Goal: Information Seeking & Learning: Learn about a topic

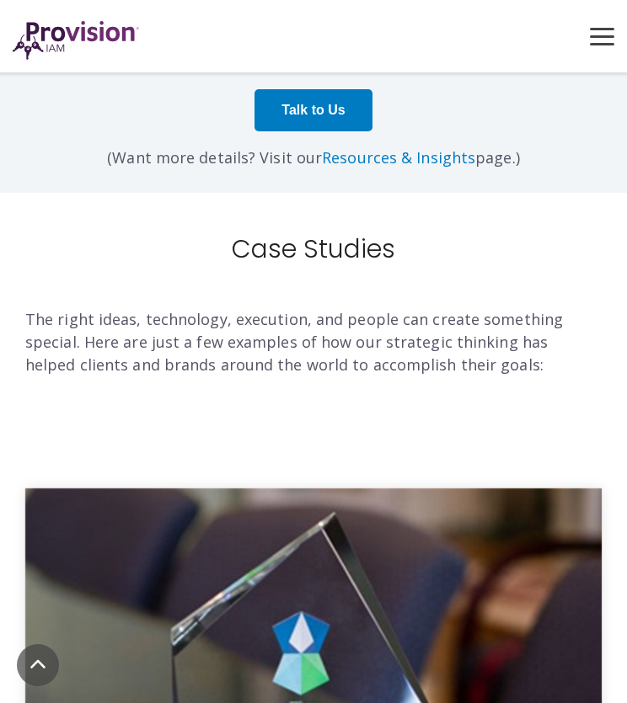
scroll to position [5997, 0]
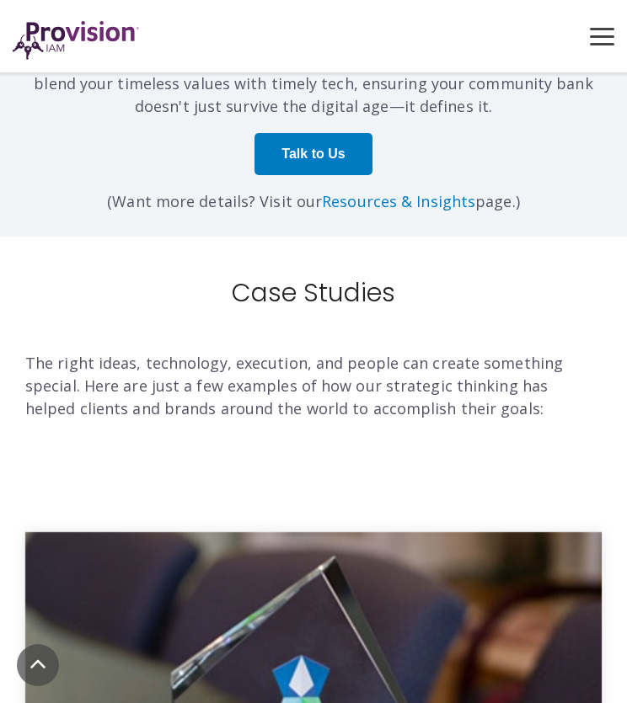
click at [613, 33] on button "Toggle Menu" at bounding box center [602, 35] width 24 height 15
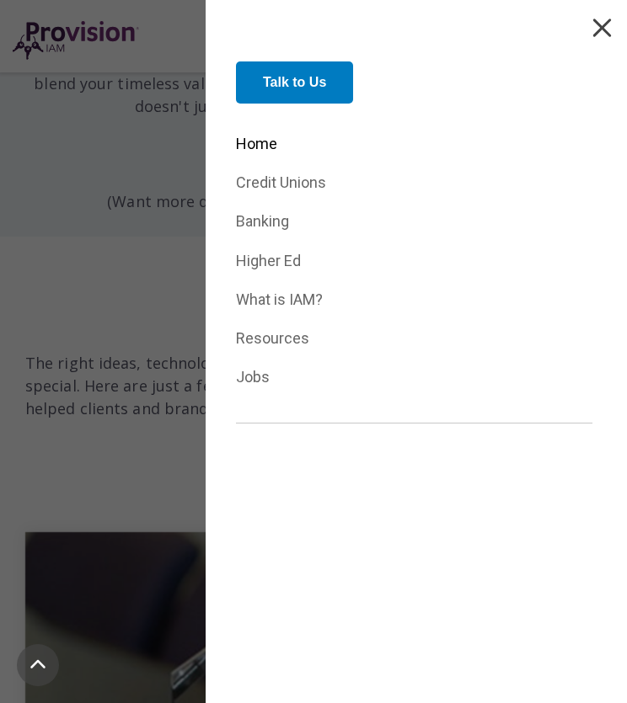
click at [253, 154] on link "Home" at bounding box center [414, 144] width 357 height 26
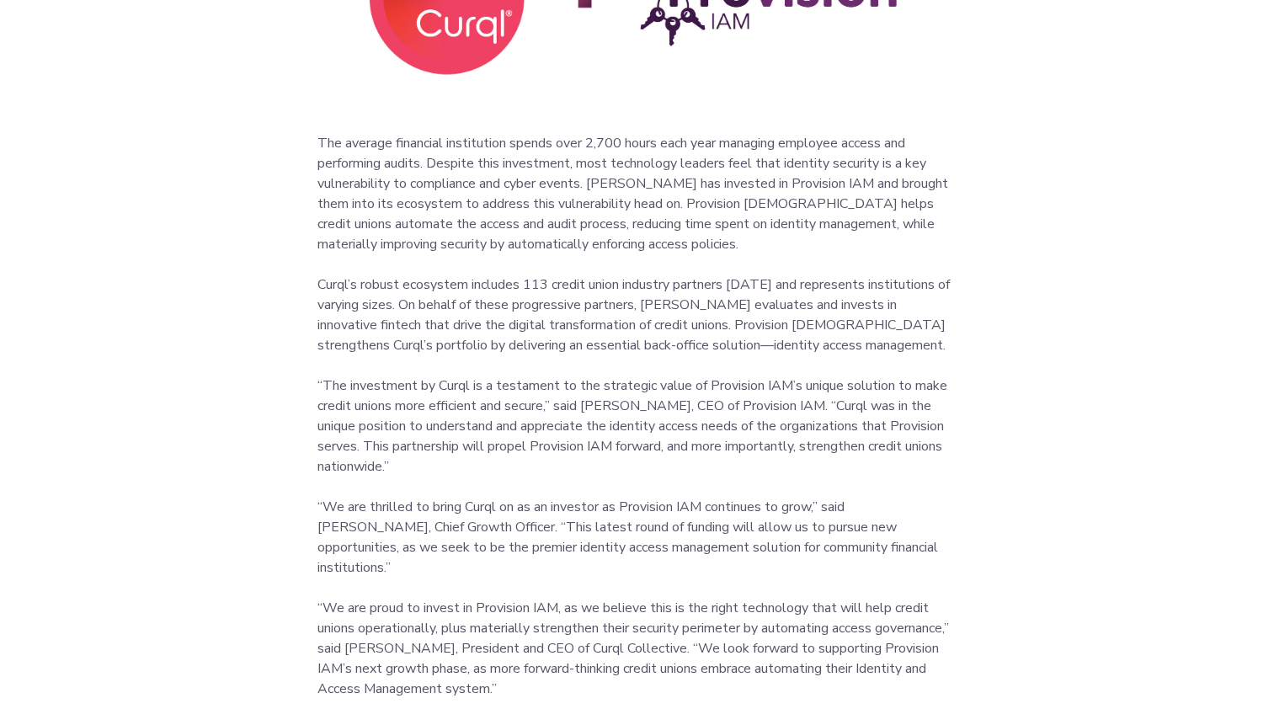
scroll to position [1115, 0]
click at [581, 318] on p "Curql’s robust ecosystem includes 113 credit union industry partners today and …" at bounding box center [637, 315] width 640 height 81
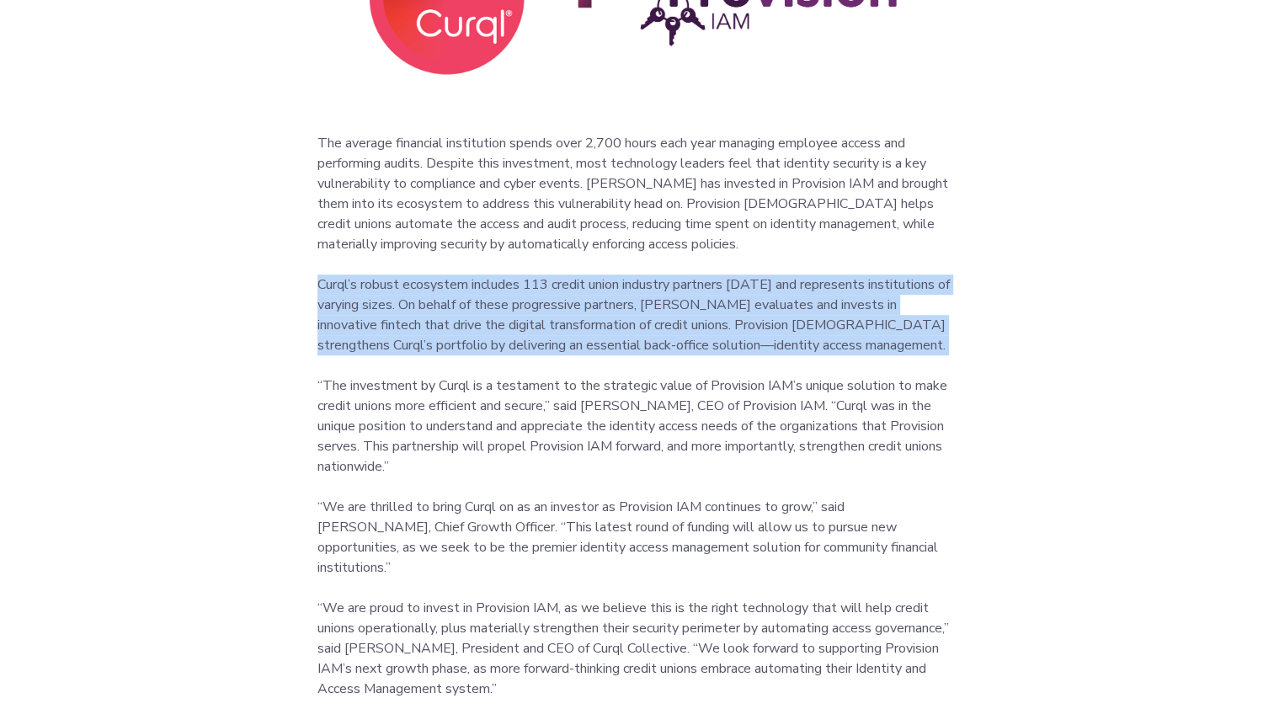
drag, startPoint x: 581, startPoint y: 318, endPoint x: 455, endPoint y: 295, distance: 128.5
click at [455, 295] on p "Curql’s robust ecosystem includes 113 credit union industry partners today and …" at bounding box center [637, 315] width 640 height 81
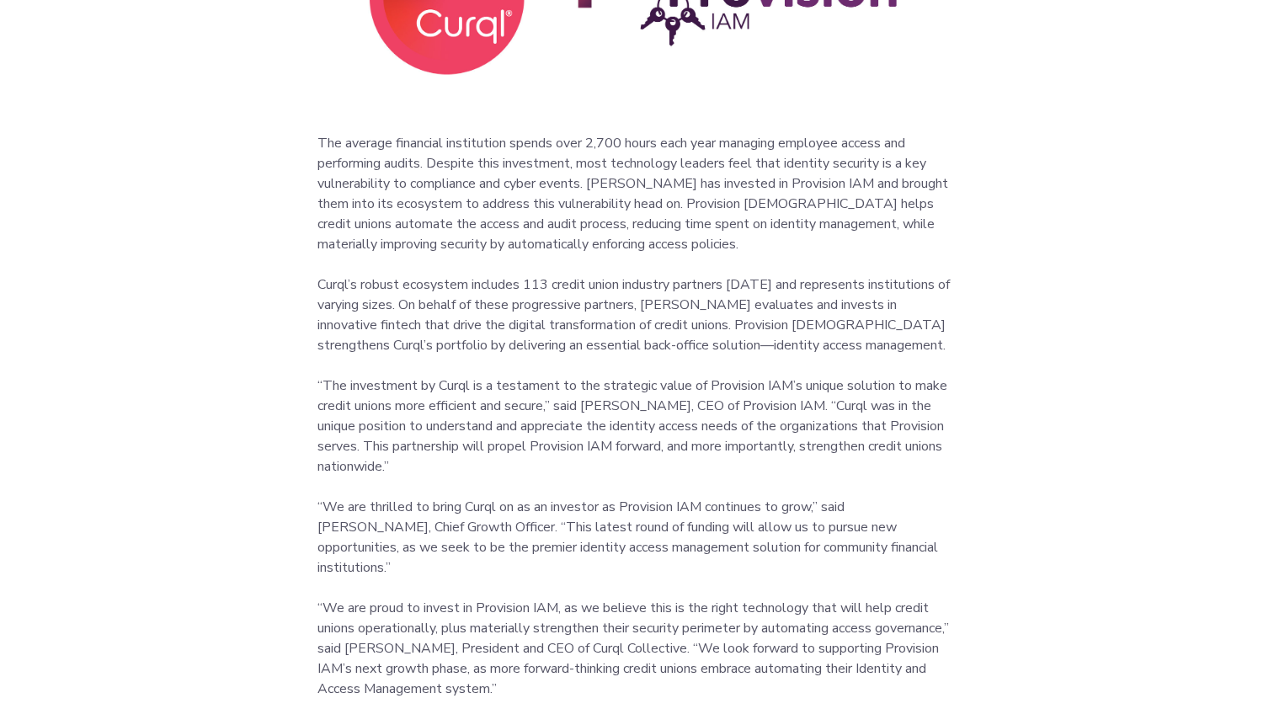
click at [381, 291] on p "Curql’s robust ecosystem includes 113 credit union industry partners today and …" at bounding box center [637, 315] width 640 height 81
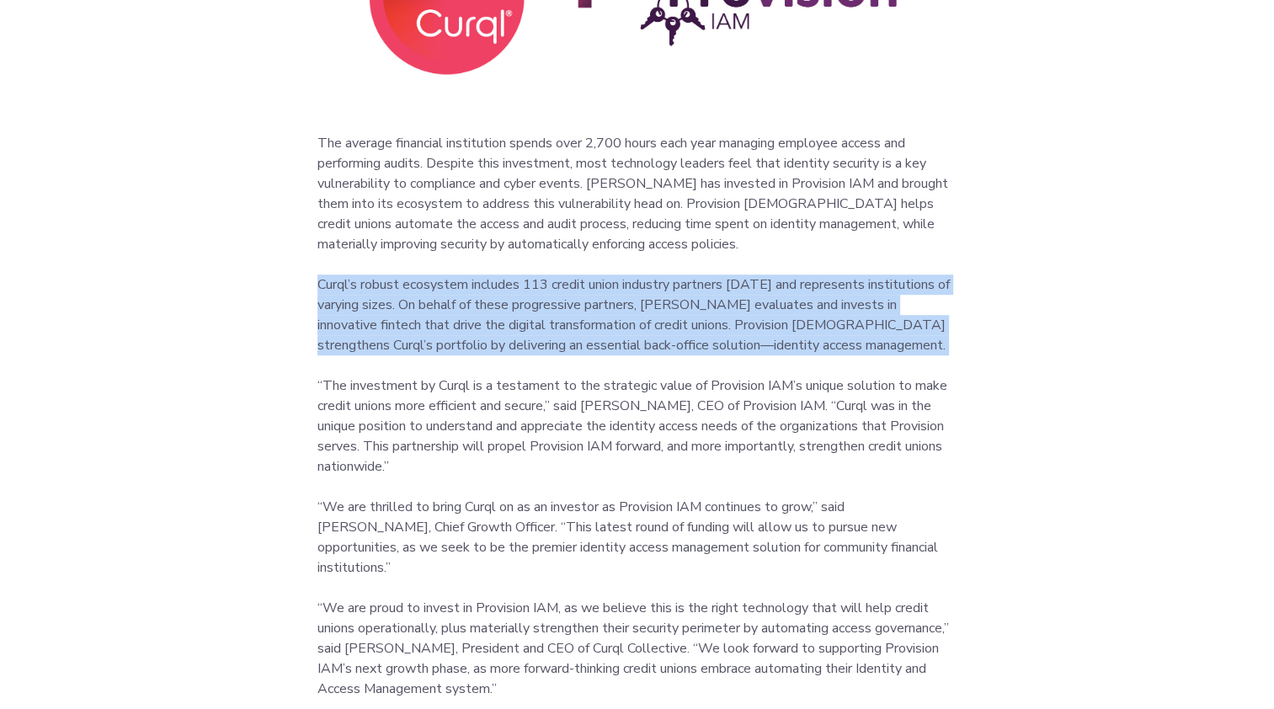
click at [381, 291] on p "Curql’s robust ecosystem includes 113 credit union industry partners today and …" at bounding box center [637, 315] width 640 height 81
drag, startPoint x: 381, startPoint y: 291, endPoint x: 371, endPoint y: 282, distance: 14.3
click at [371, 282] on p "Curql’s robust ecosystem includes 113 credit union industry partners today and …" at bounding box center [637, 315] width 640 height 81
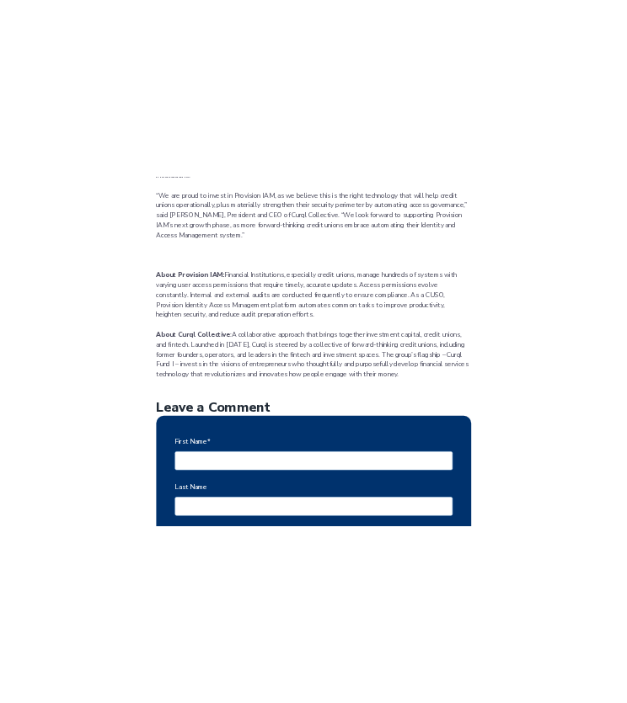
scroll to position [1686, 0]
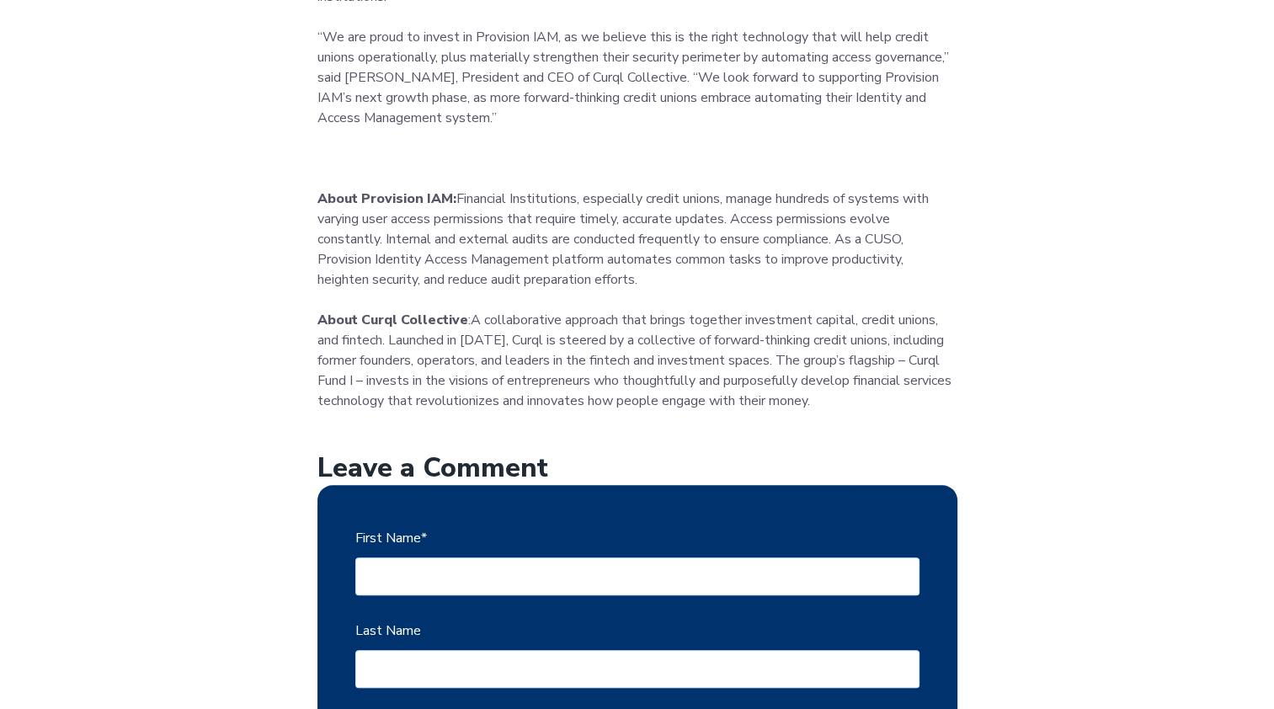
click at [556, 311] on span "A collaborative approach that brings together investment capital, credit unions…" at bounding box center [634, 360] width 634 height 99
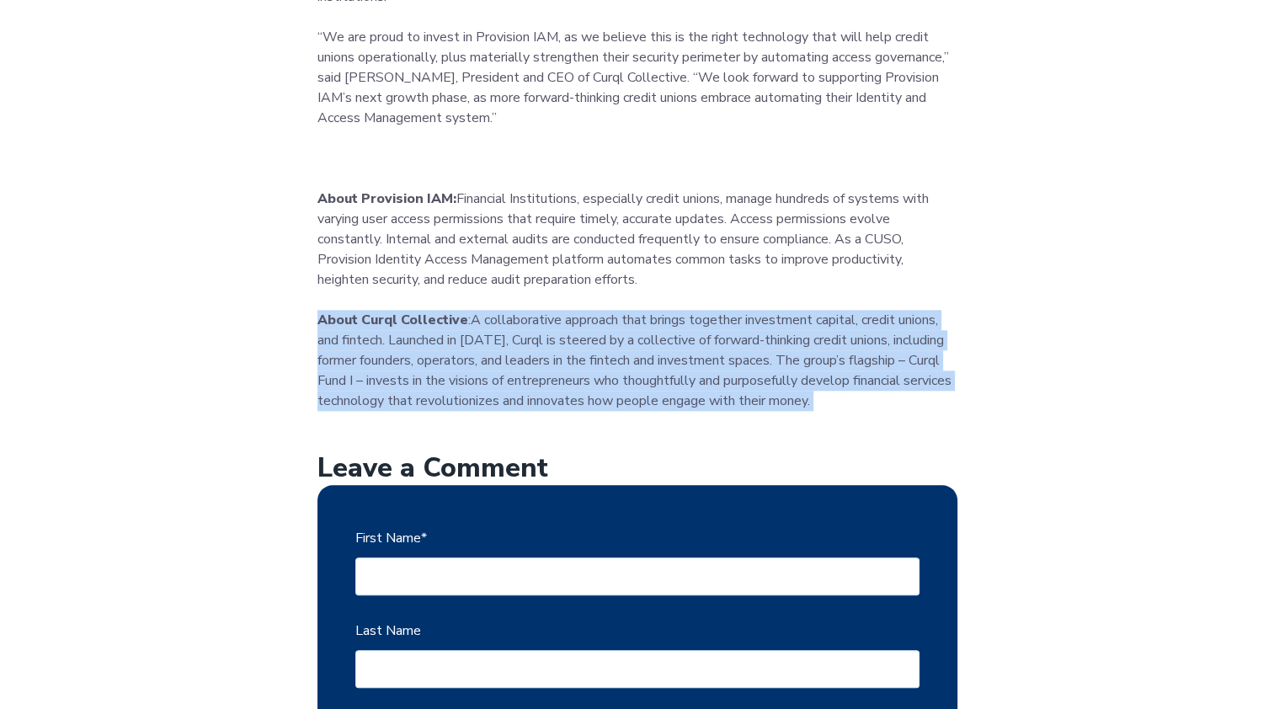
drag, startPoint x: 556, startPoint y: 291, endPoint x: 481, endPoint y: 322, distance: 80.9
click at [481, 322] on span "A collaborative approach that brings together investment capital, credit unions…" at bounding box center [634, 360] width 634 height 99
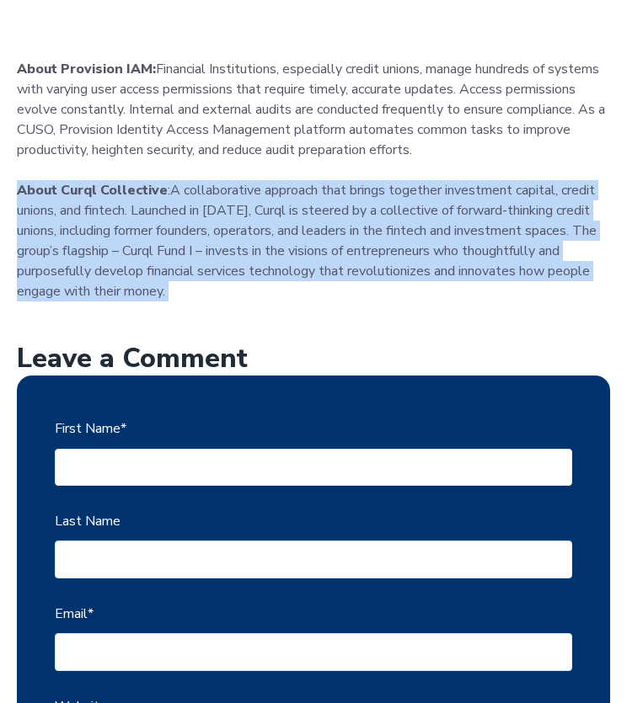
scroll to position [1600, 0]
click at [328, 235] on span "A collaborative approach that brings together investment capital, credit unions…" at bounding box center [306, 241] width 579 height 120
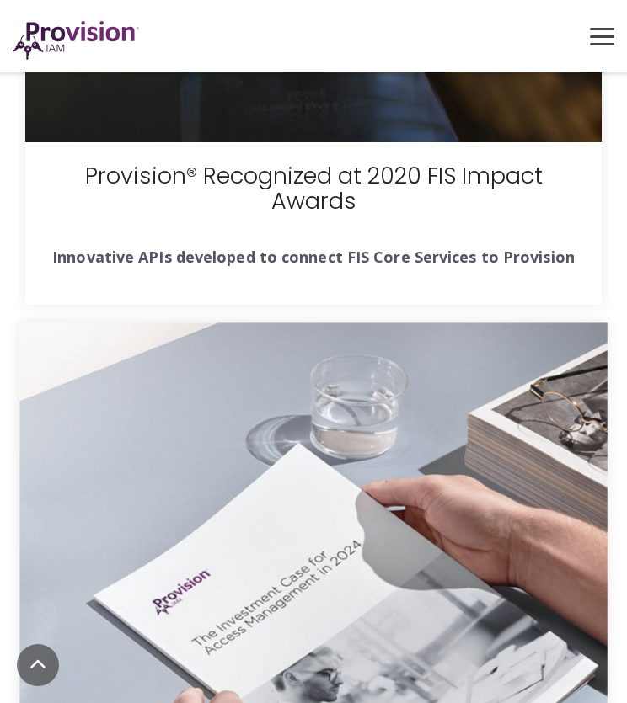
scroll to position [6793, 0]
